Goal: Task Accomplishment & Management: Use online tool/utility

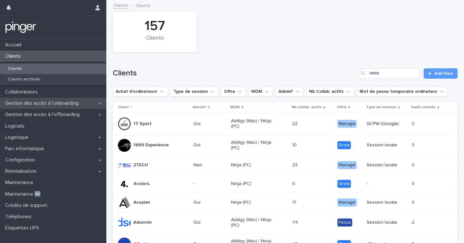
click at [90, 104] on div "Gestion des accès à l’onboarding" at bounding box center [53, 103] width 106 height 11
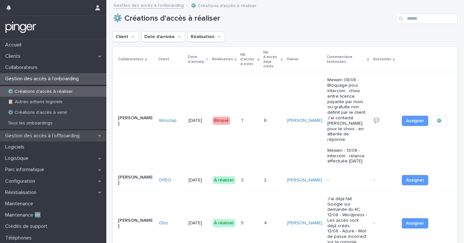
click at [47, 134] on p "Gestion des accès à l’offboarding" at bounding box center [44, 136] width 82 height 6
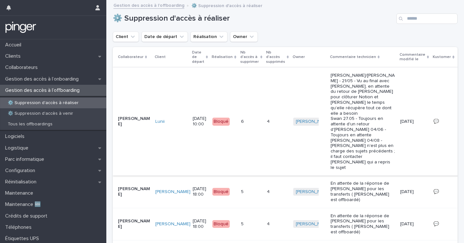
scroll to position [188, 0]
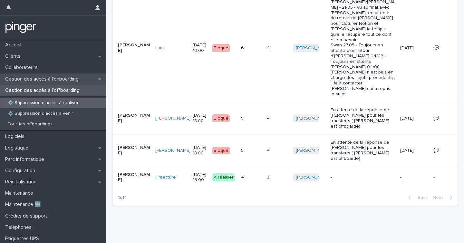
click at [71, 79] on p "Gestion des accès à l’onboarding" at bounding box center [43, 79] width 81 height 6
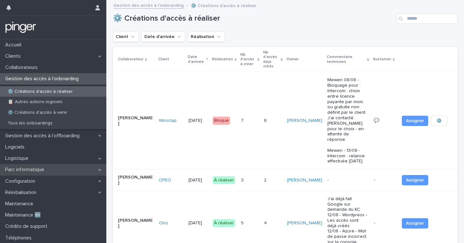
click at [32, 167] on p "Parc informatique" at bounding box center [26, 170] width 47 height 6
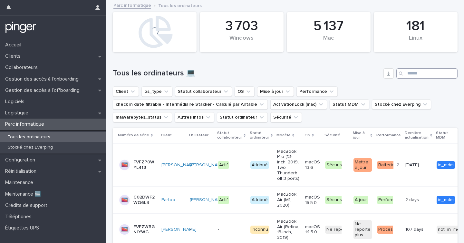
click at [429, 74] on input "Search" at bounding box center [427, 73] width 61 height 10
paste input "**********"
type input "**********"
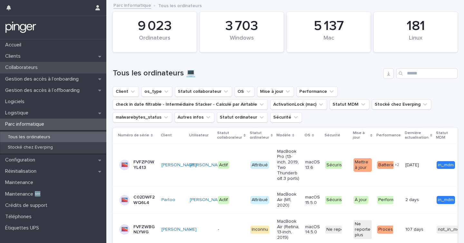
click at [53, 69] on div "Collaborateurs" at bounding box center [53, 67] width 106 height 11
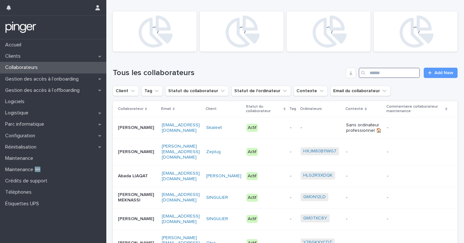
click at [414, 73] on input "Search" at bounding box center [389, 73] width 61 height 10
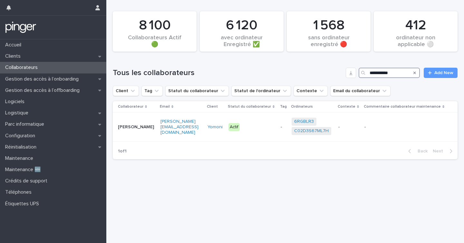
type input "**********"
click at [138, 129] on p "[PERSON_NAME]" at bounding box center [136, 126] width 37 height 5
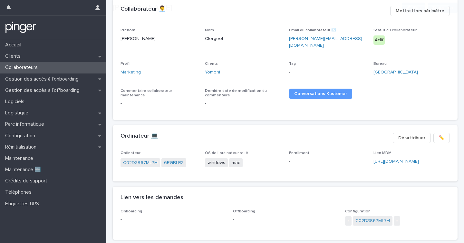
scroll to position [63, 0]
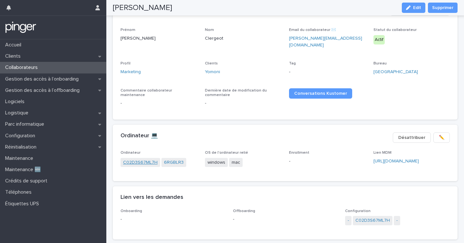
click at [145, 159] on link "C02D3S67ML7H" at bounding box center [140, 162] width 35 height 7
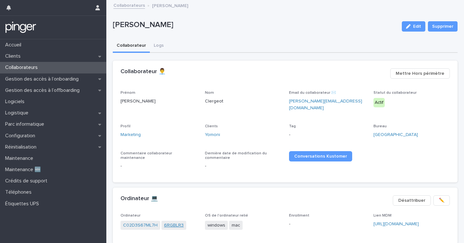
click at [176, 222] on link "6RGBLR3" at bounding box center [174, 225] width 20 height 7
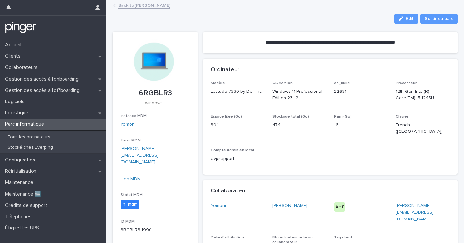
scroll to position [29, 0]
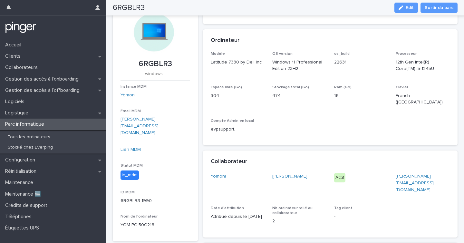
click at [161, 62] on p "6RGBLR3" at bounding box center [156, 63] width 70 height 9
copy p "6RGBLR3"
click at [48, 173] on div "Réinitialisation" at bounding box center [53, 171] width 106 height 11
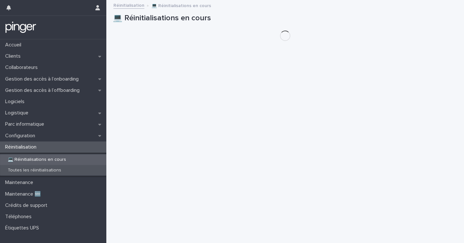
click at [48, 172] on p "Toutes les réinitialisations" at bounding box center [35, 170] width 64 height 5
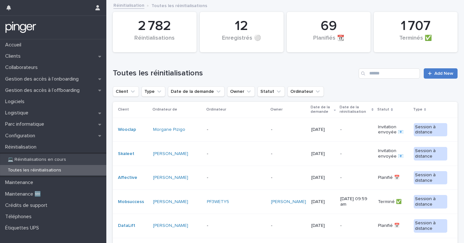
click at [439, 77] on link "Add New" at bounding box center [441, 73] width 34 height 10
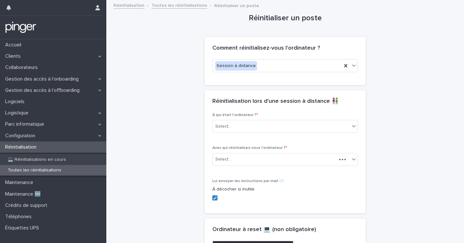
click at [242, 133] on div "Select..." at bounding box center [286, 126] width 146 height 13
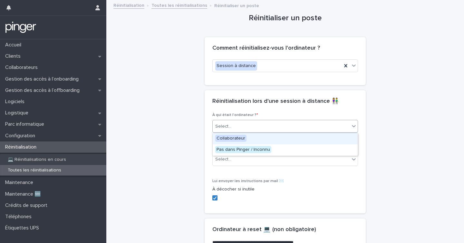
click at [245, 126] on div "Select..." at bounding box center [281, 126] width 137 height 11
click at [241, 138] on span "Collaborateur" at bounding box center [230, 138] width 31 height 7
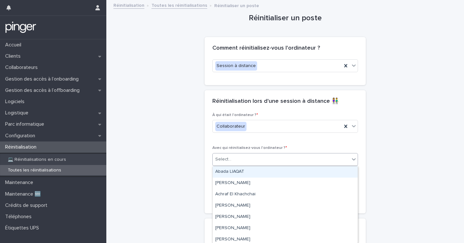
click at [240, 155] on div "Select..." at bounding box center [281, 159] width 137 height 11
type input "**********"
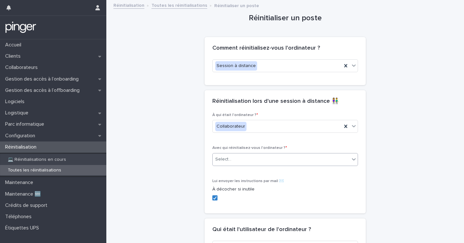
click at [229, 163] on div "Select..." at bounding box center [223, 159] width 16 height 7
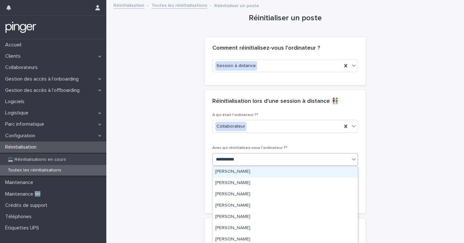
type input "**********"
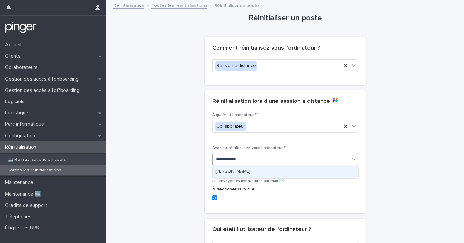
click at [245, 172] on div "[PERSON_NAME]" at bounding box center [285, 171] width 145 height 11
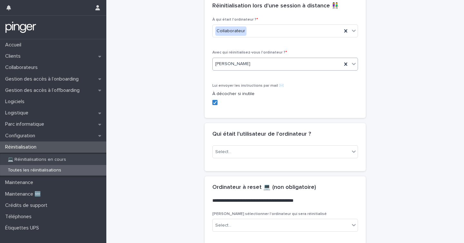
scroll to position [127, 0]
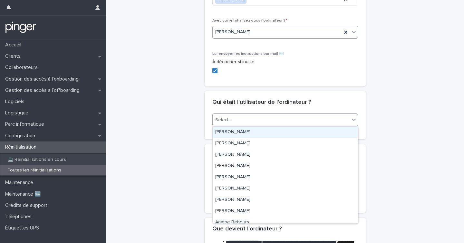
click at [227, 121] on div "Select..." at bounding box center [223, 120] width 16 height 7
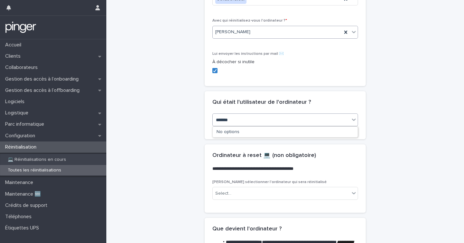
type input "********"
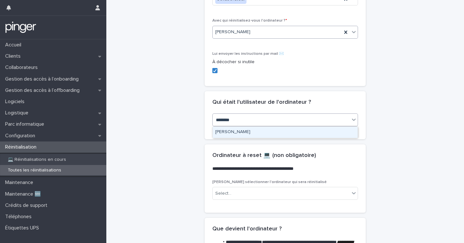
click at [235, 134] on div "[PERSON_NAME]" at bounding box center [285, 132] width 145 height 11
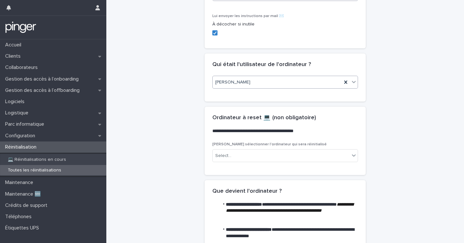
scroll to position [172, 0]
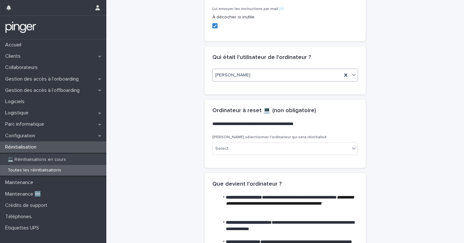
click at [232, 156] on div "[PERSON_NAME] sélectionner l'ordinateur qui sera réinitialisé Select..." at bounding box center [286, 147] width 146 height 25
click at [236, 150] on div "Select..." at bounding box center [281, 149] width 137 height 11
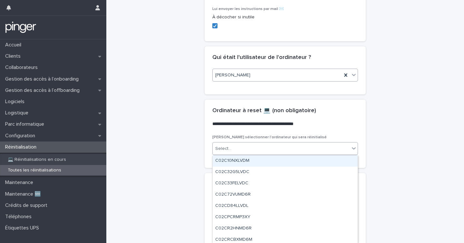
paste input "*******"
type input "*******"
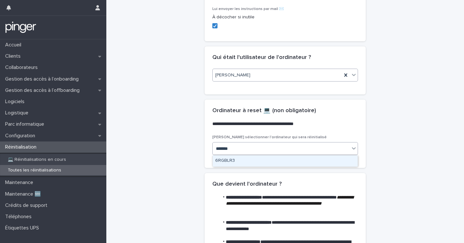
click at [239, 164] on div "6RGBLR3" at bounding box center [285, 160] width 145 height 11
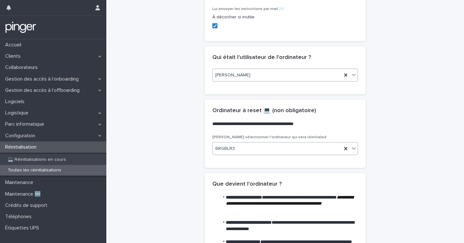
click at [171, 144] on div "**********" at bounding box center [285, 64] width 345 height 472
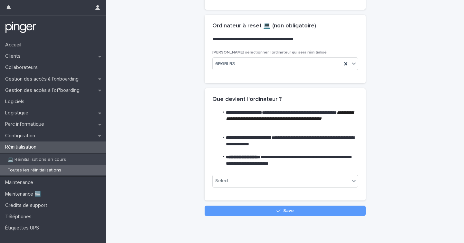
scroll to position [262, 0]
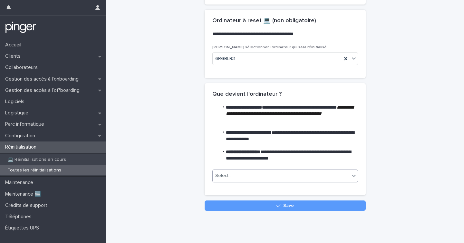
click at [228, 172] on div "Select..." at bounding box center [281, 176] width 137 height 11
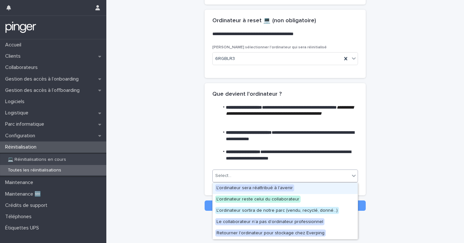
click at [239, 187] on span "L'ordinateur sera réattribué à l'avenir" at bounding box center [254, 187] width 79 height 7
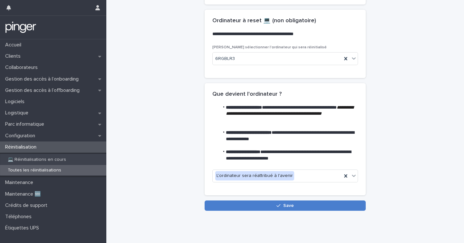
click at [254, 203] on button "Save" at bounding box center [285, 206] width 161 height 10
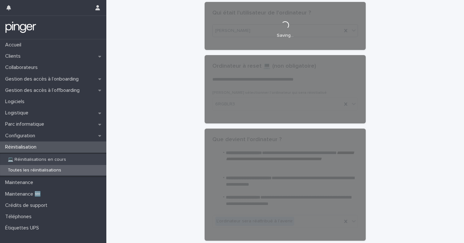
scroll to position [121, 0]
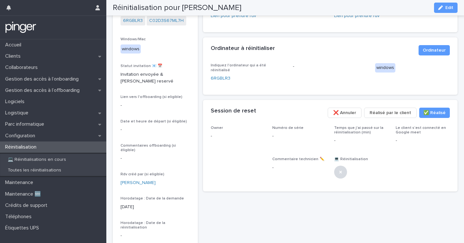
scroll to position [56, 0]
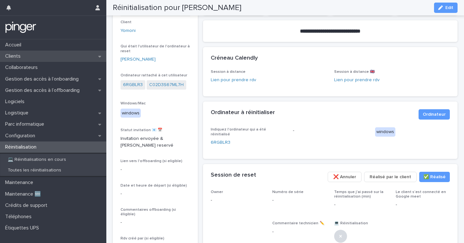
click at [42, 56] on div "Clients" at bounding box center [53, 56] width 106 height 11
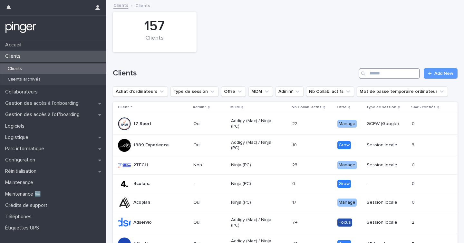
click at [376, 73] on input "Search" at bounding box center [389, 73] width 61 height 10
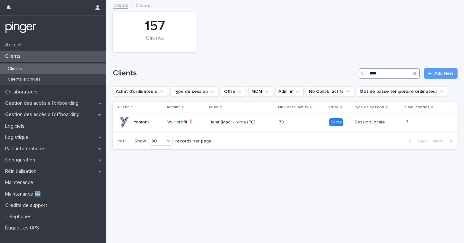
type input "****"
click at [181, 121] on p "Voir profil ❗" at bounding box center [185, 122] width 37 height 5
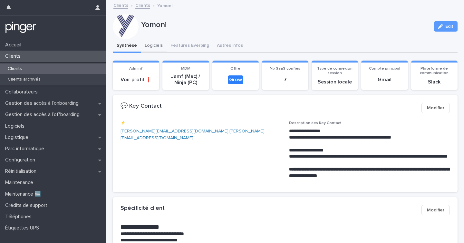
click at [150, 49] on button "Logiciels" at bounding box center [154, 46] width 26 height 14
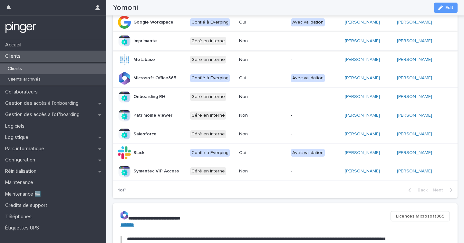
scroll to position [218, 0]
